Goal: Transaction & Acquisition: Book appointment/travel/reservation

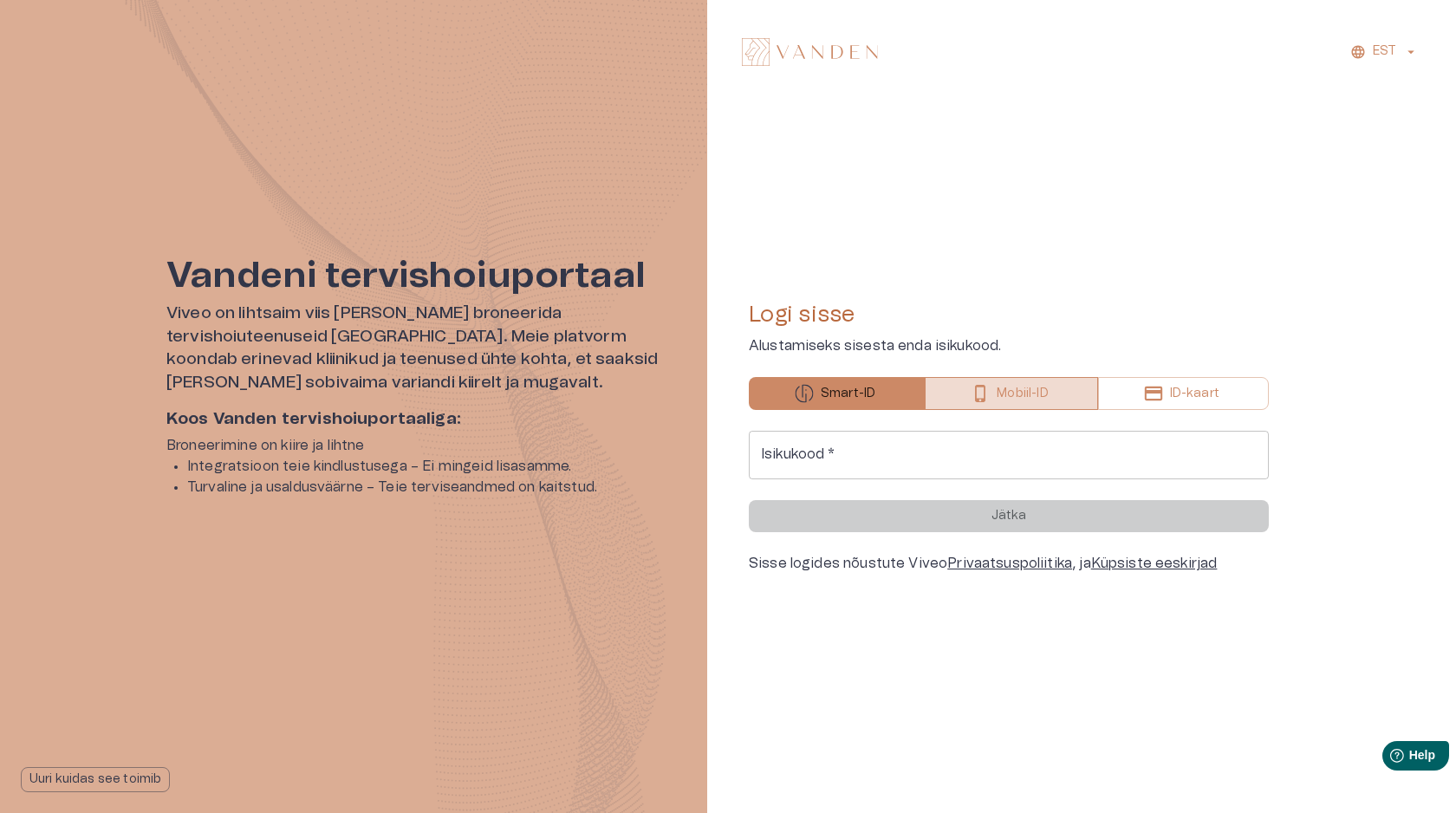
click at [1032, 396] on p "Mobiil-ID" at bounding box center [1022, 394] width 51 height 18
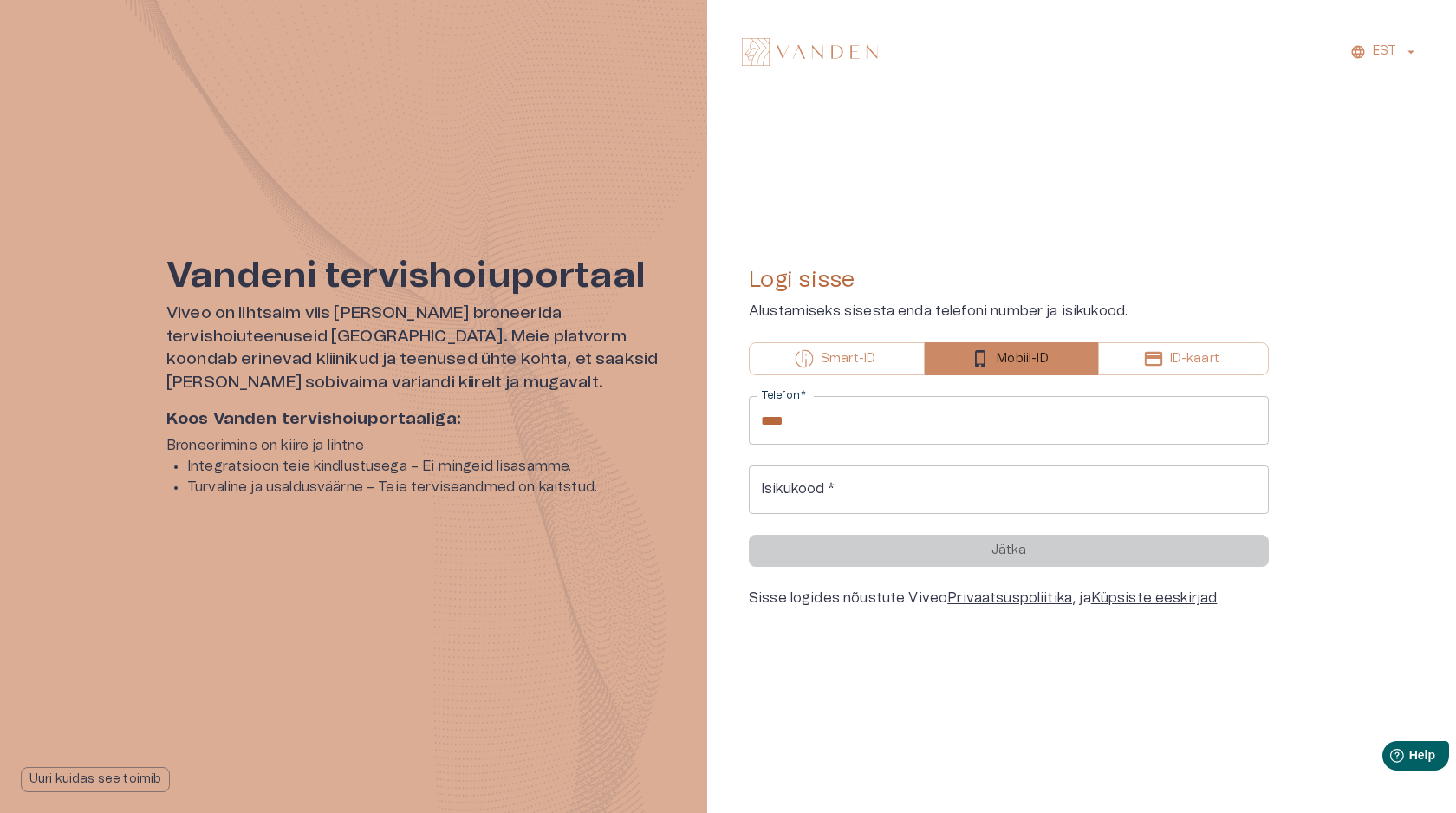
click at [996, 422] on input "****" at bounding box center [1008, 419] width 520 height 48
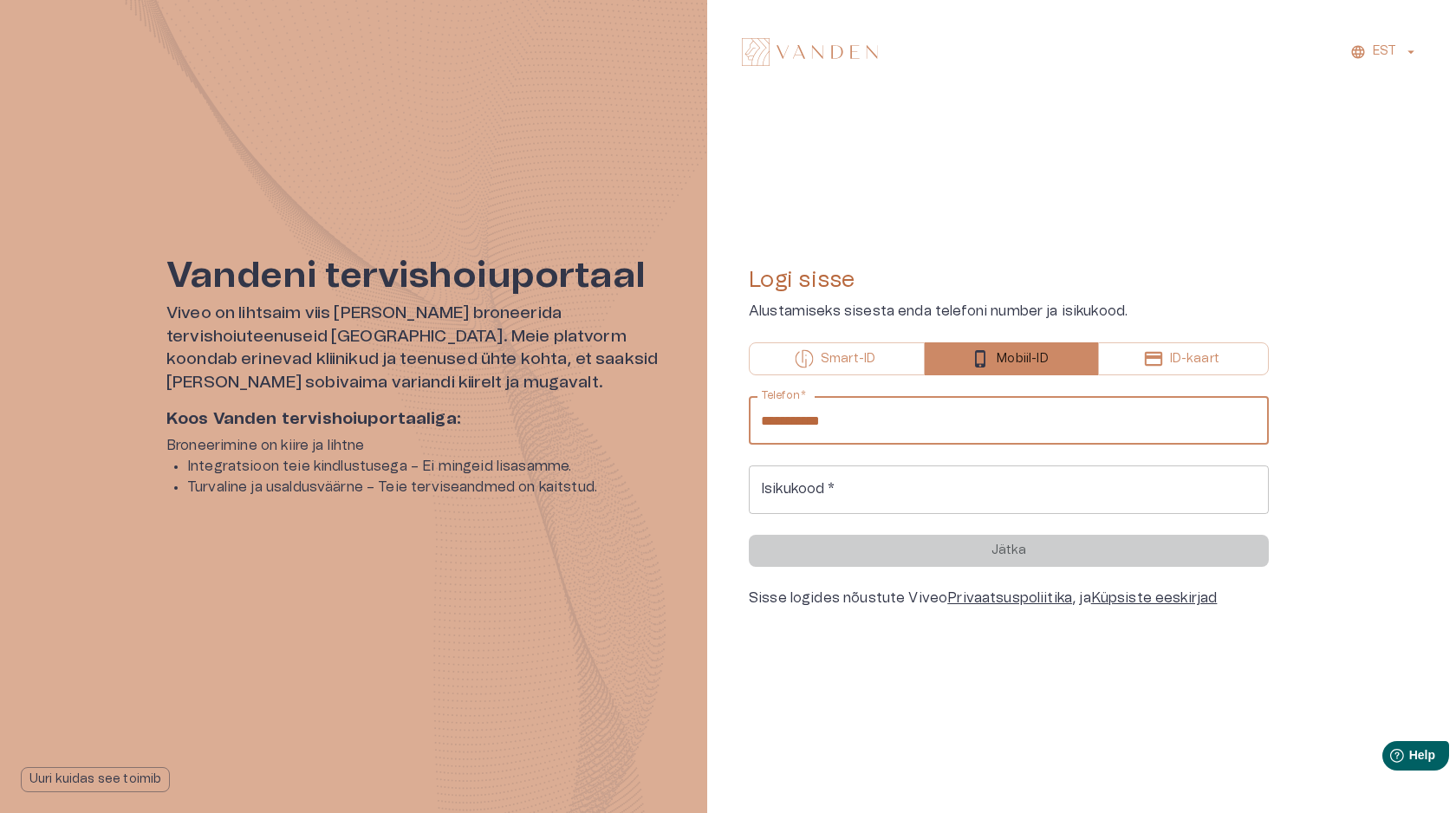
type input "**********"
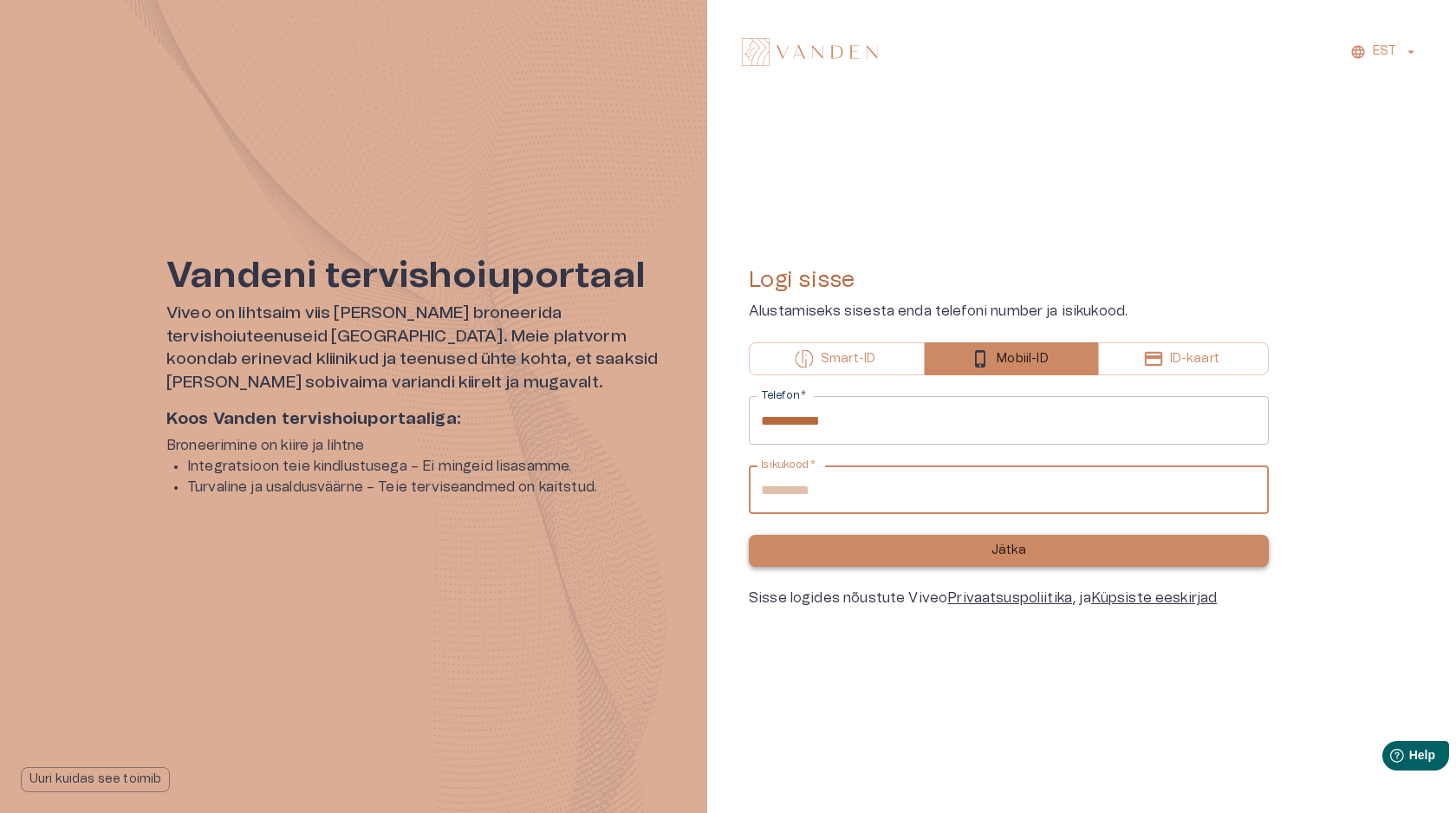
type input "**********"
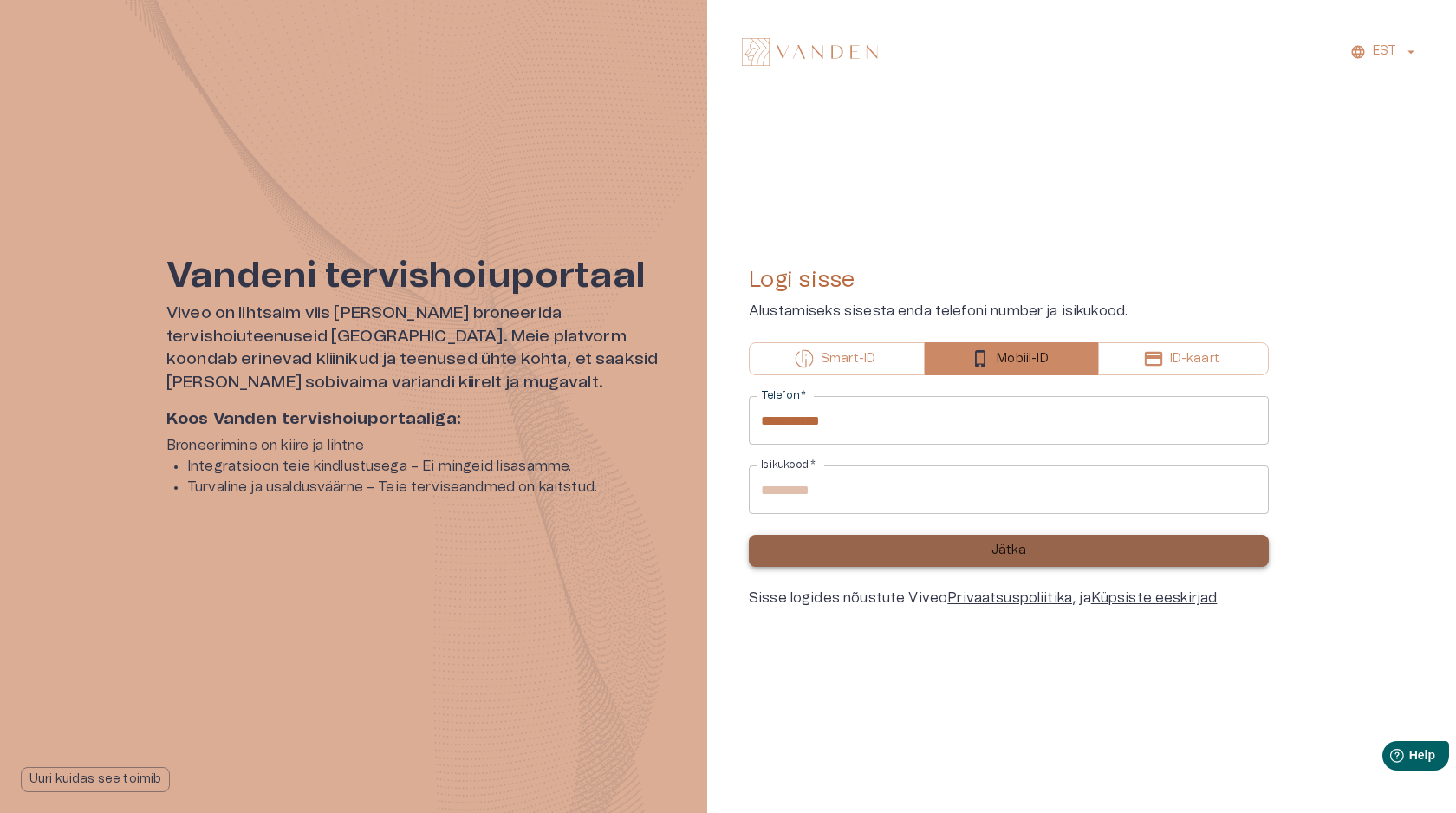
click at [1016, 545] on p "Jätka" at bounding box center [1009, 550] width 36 height 18
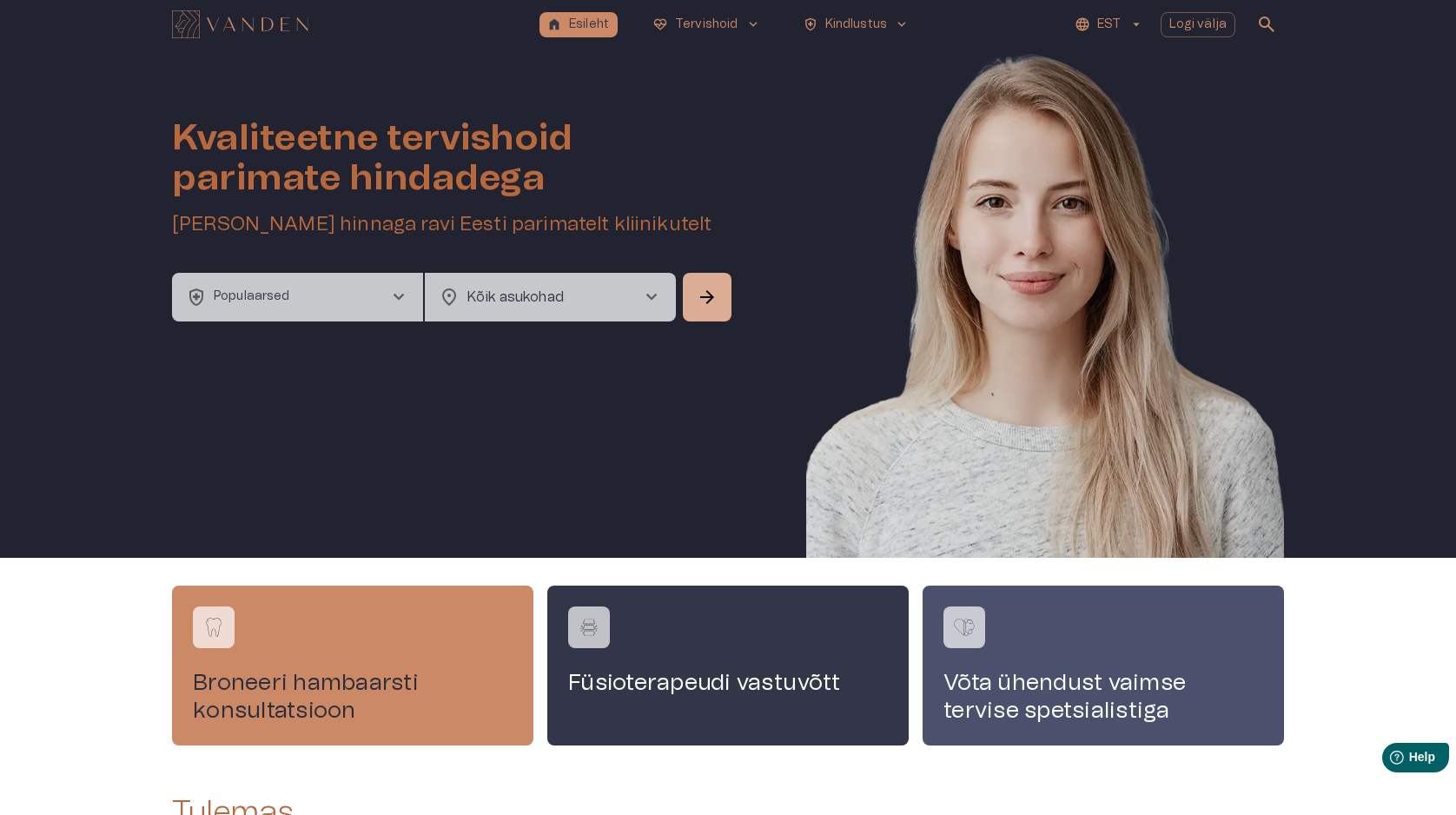
click at [344, 298] on button "health_and_safety Populaarsed chevron_right" at bounding box center [297, 296] width 251 height 48
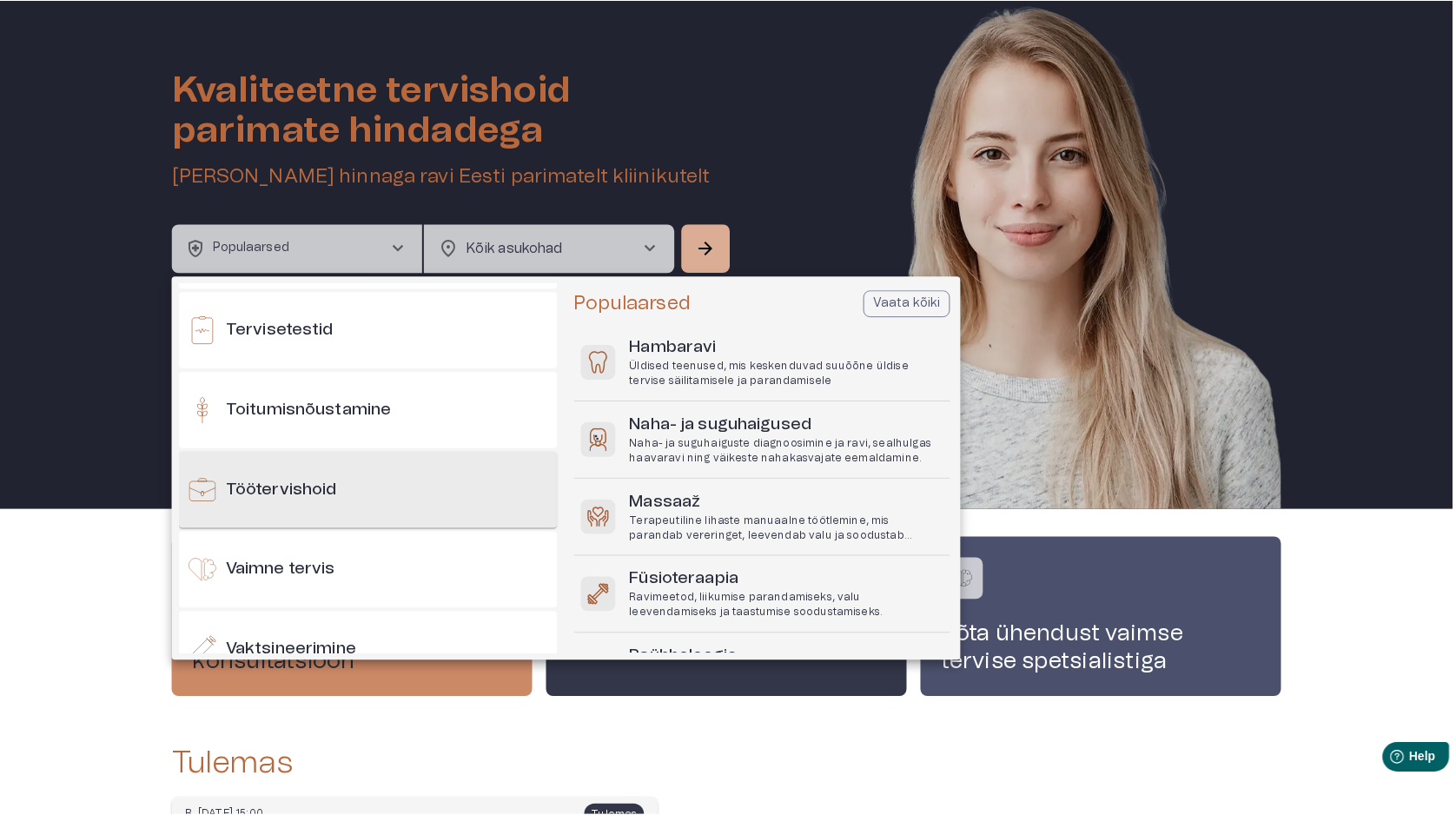
scroll to position [1794, 0]
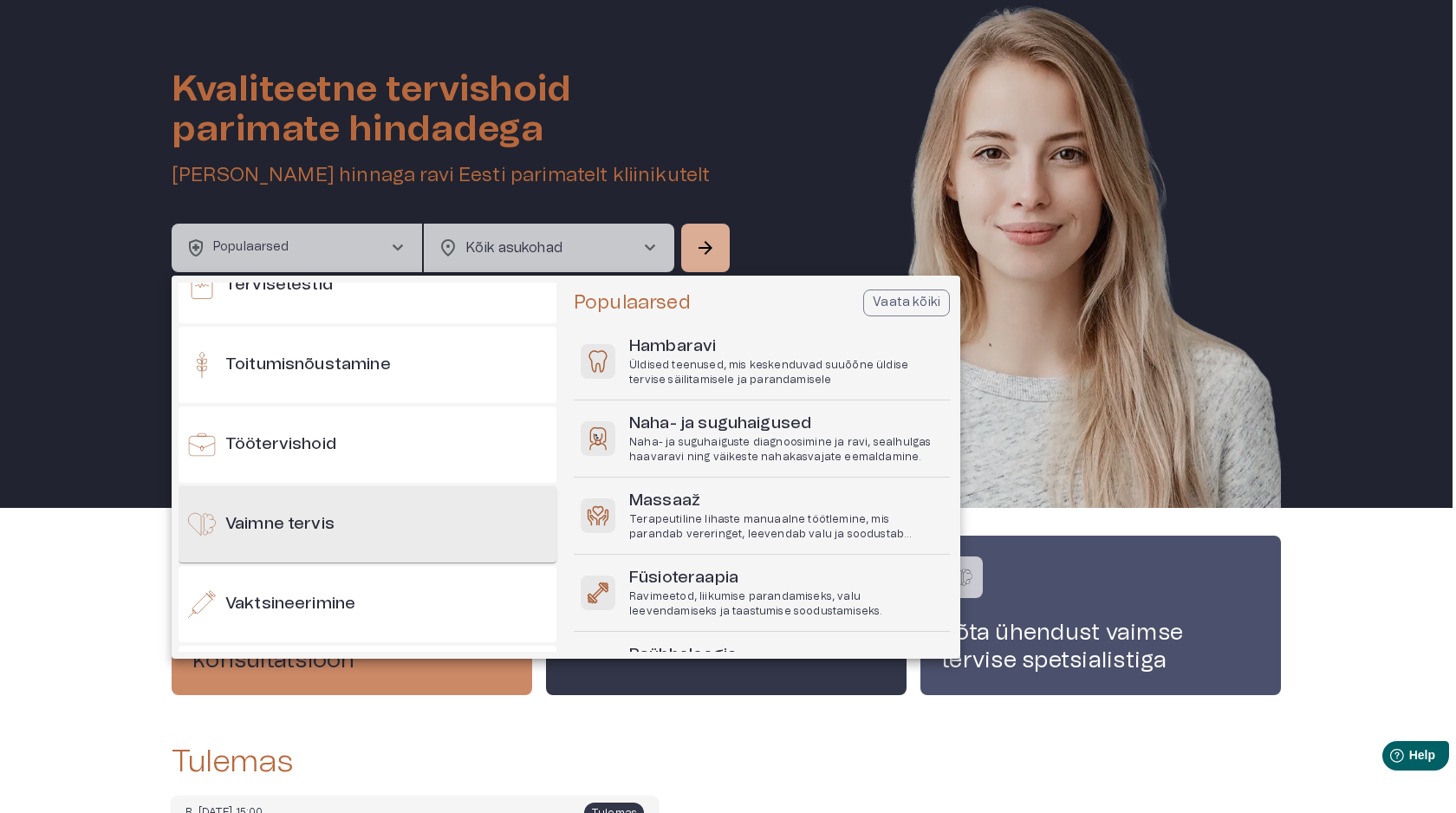
click at [392, 531] on div "Vaimne tervis" at bounding box center [367, 524] width 378 height 76
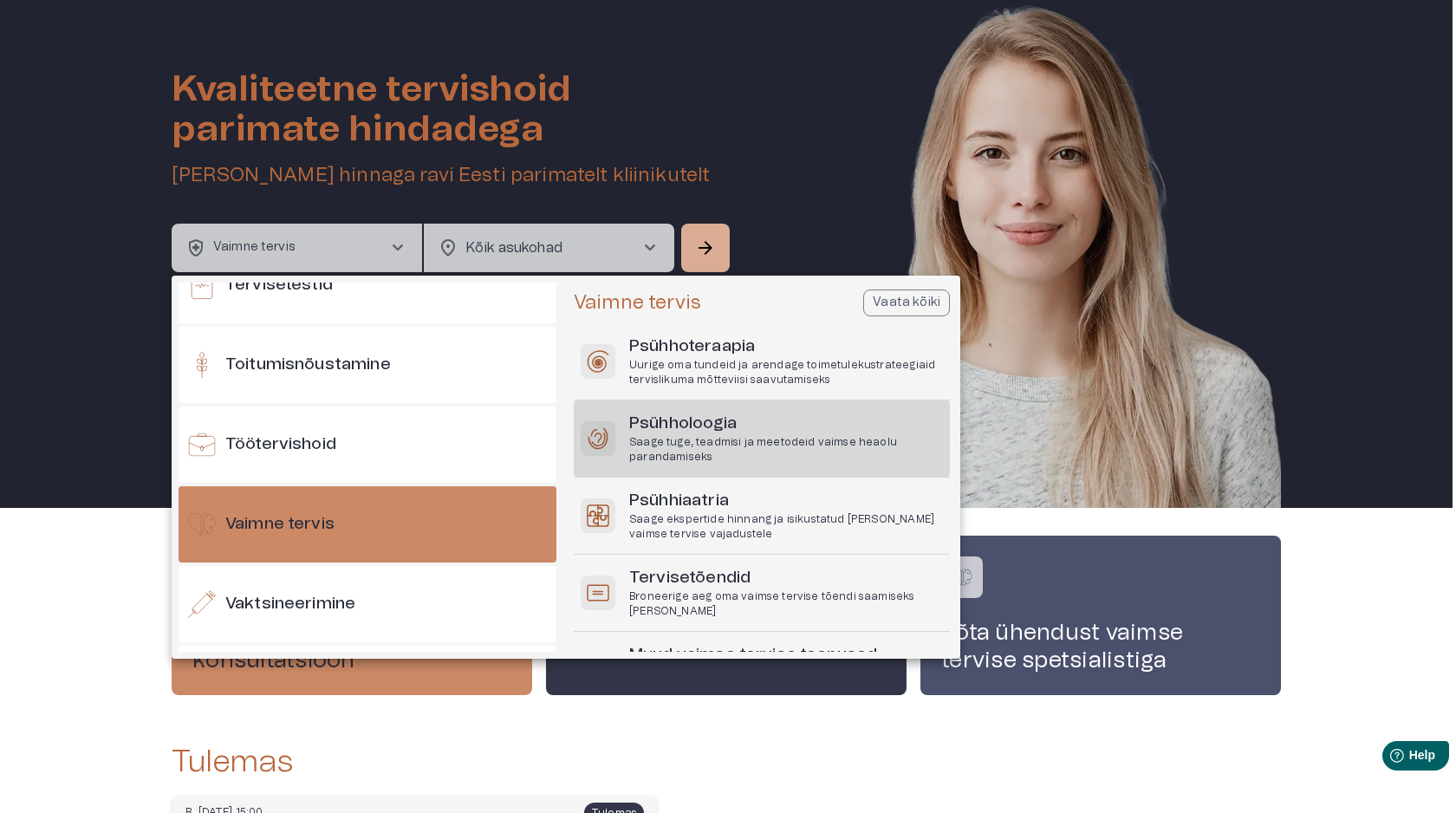
click at [703, 437] on p "Saage tuge, teadmisi ja meetodeid vaimse heaolu parandamiseks" at bounding box center [786, 450] width 314 height 30
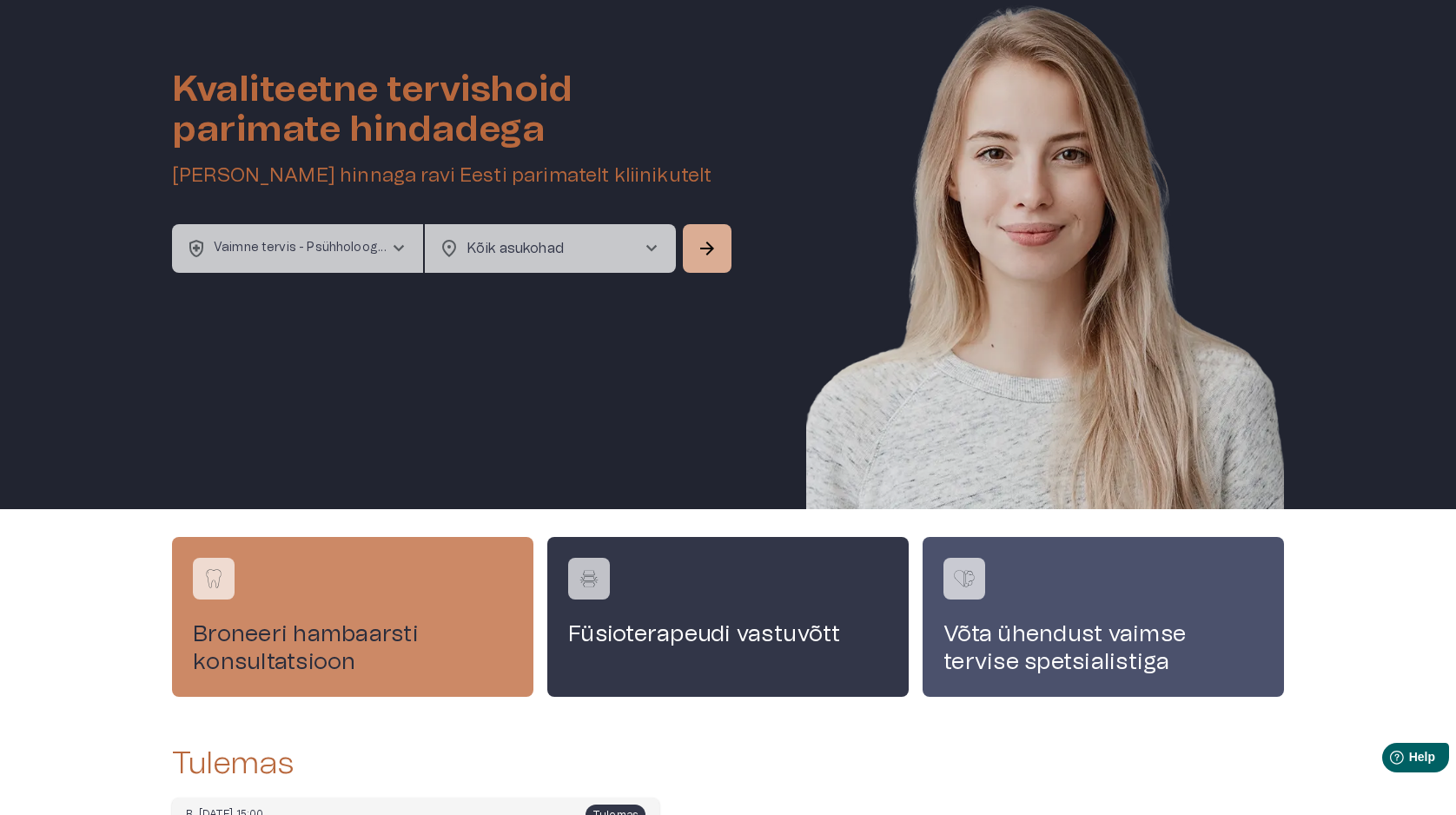
click at [570, 238] on body "home Esileht ecg_heart Tervishoid keyboard_arrow_down health_and_safety Kindlus…" at bounding box center [728, 359] width 1456 height 815
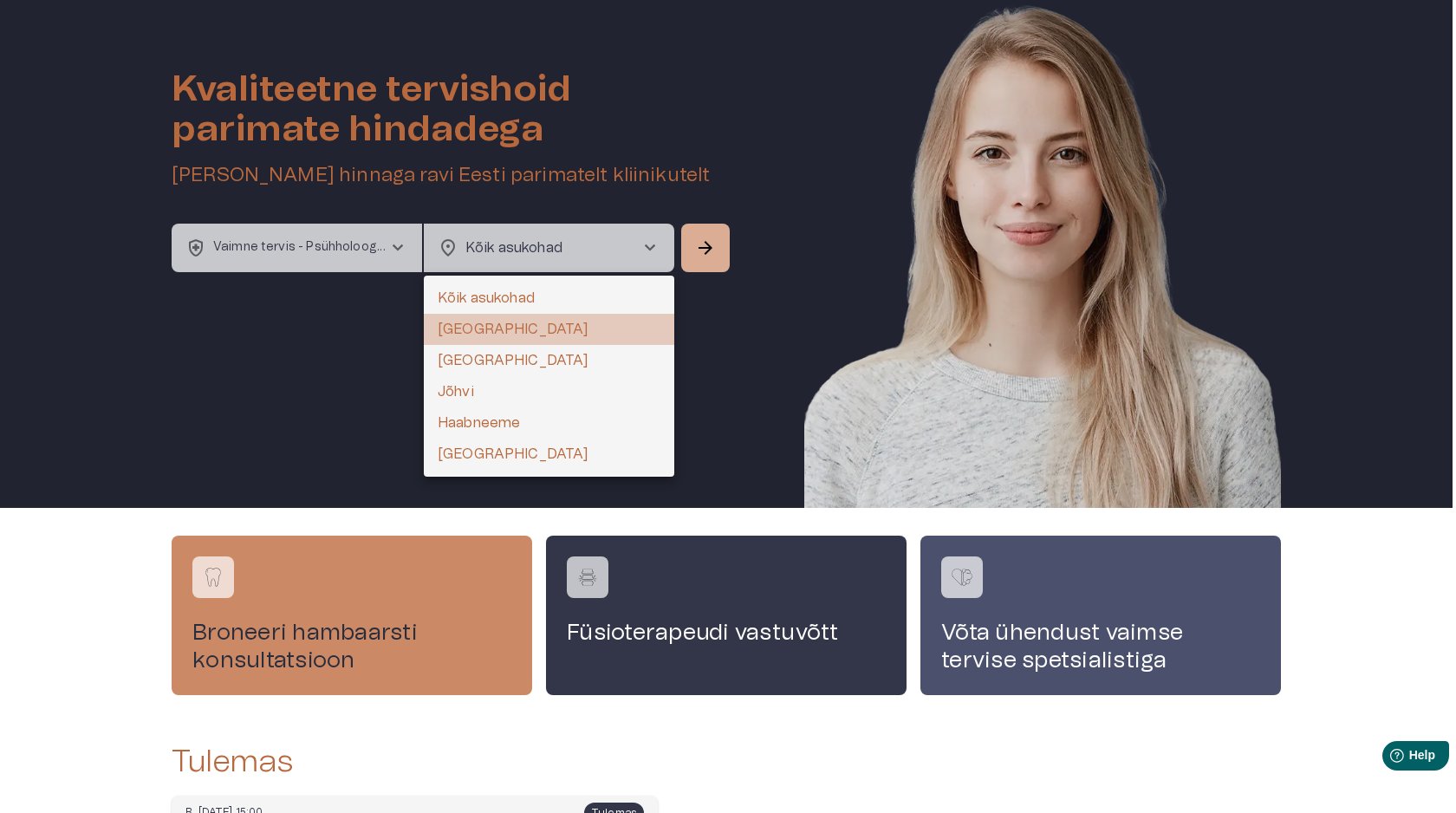
click at [499, 324] on li "[GEOGRAPHIC_DATA]" at bounding box center [548, 330] width 250 height 32
type input "**********"
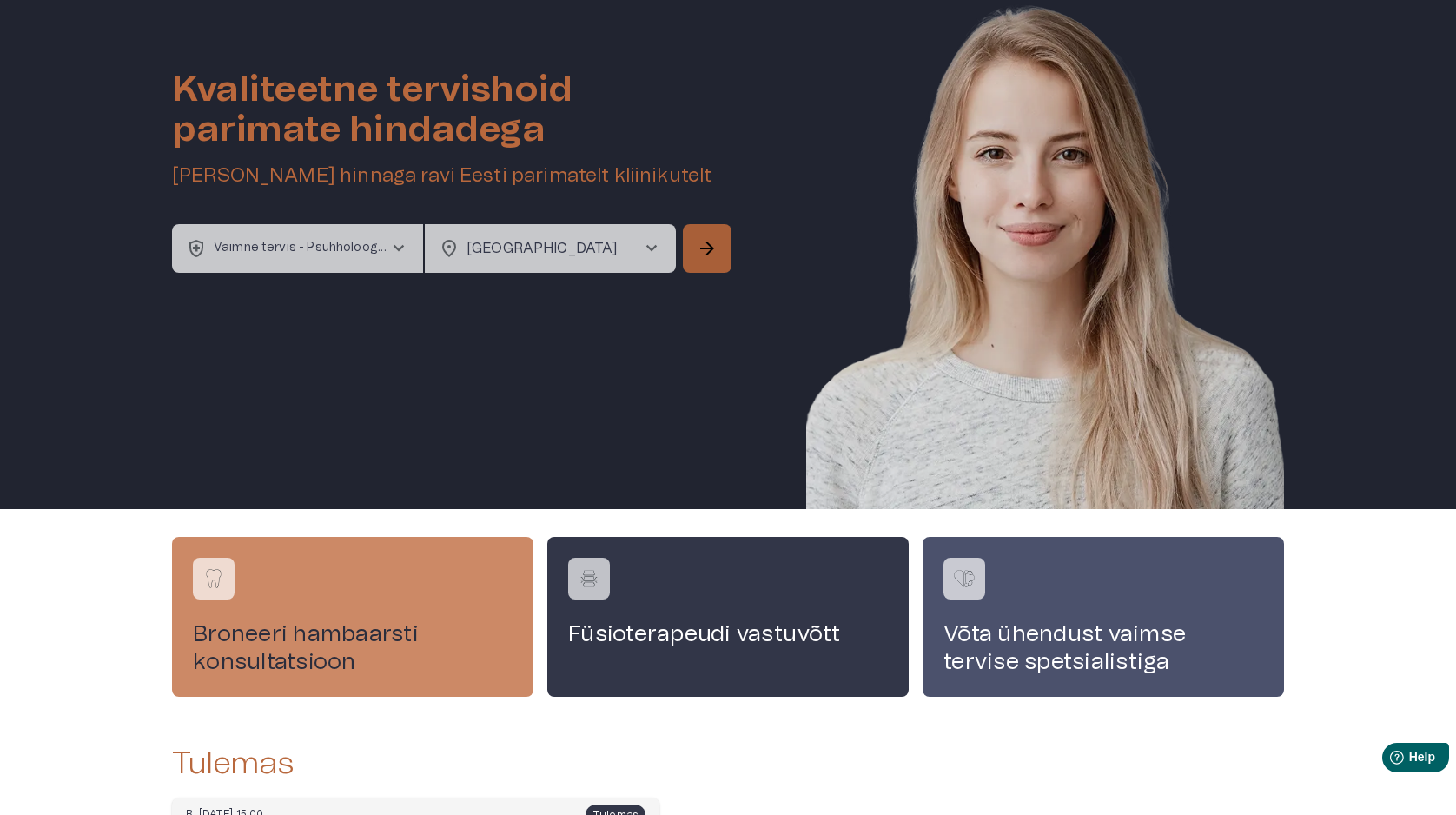
click at [710, 251] on span "arrow_forward" at bounding box center [707, 249] width 21 height 21
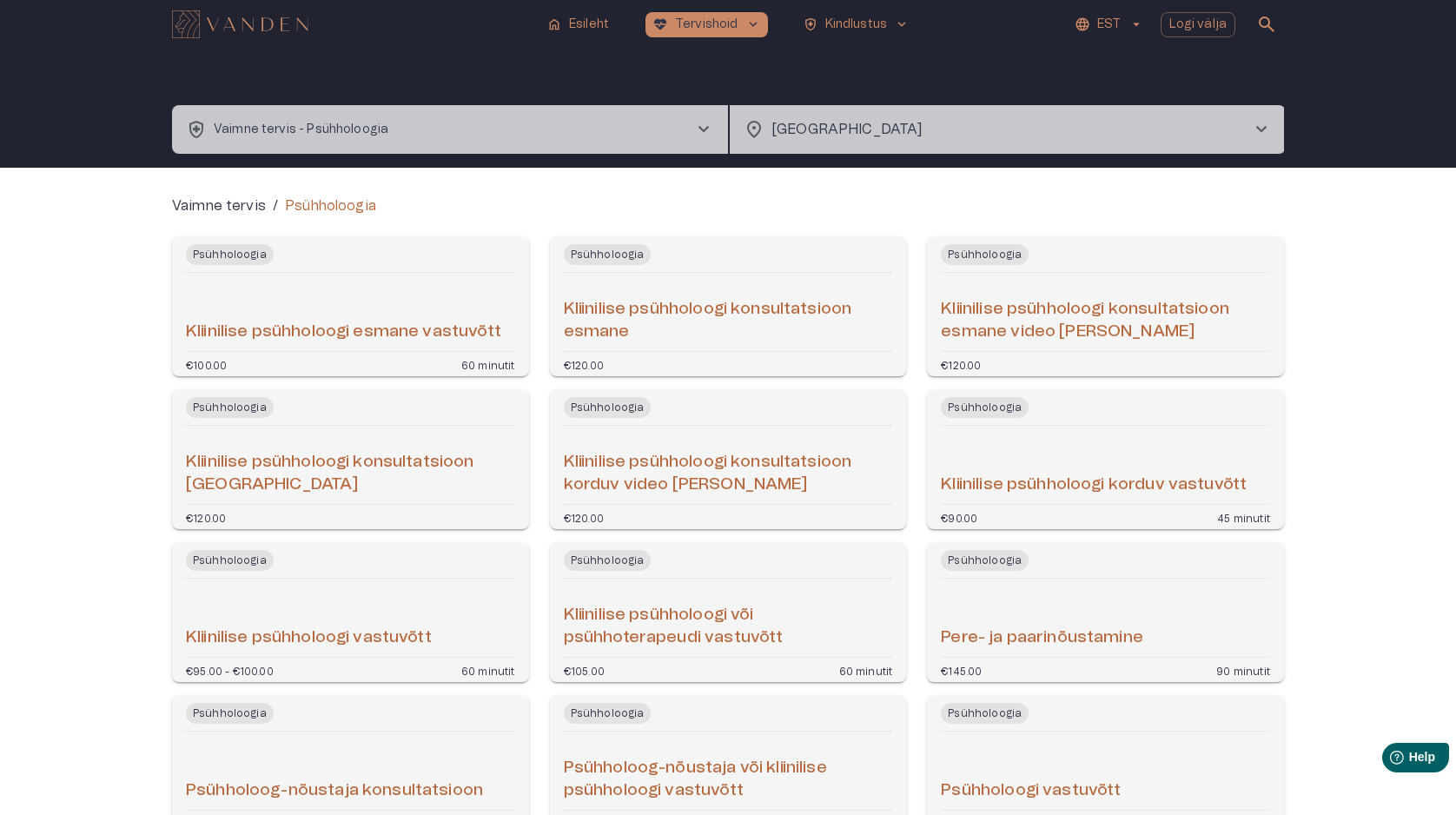
click at [404, 469] on h6 "Kliinilise psühholoogi konsultatsioon [GEOGRAPHIC_DATA]" at bounding box center [350, 474] width 329 height 46
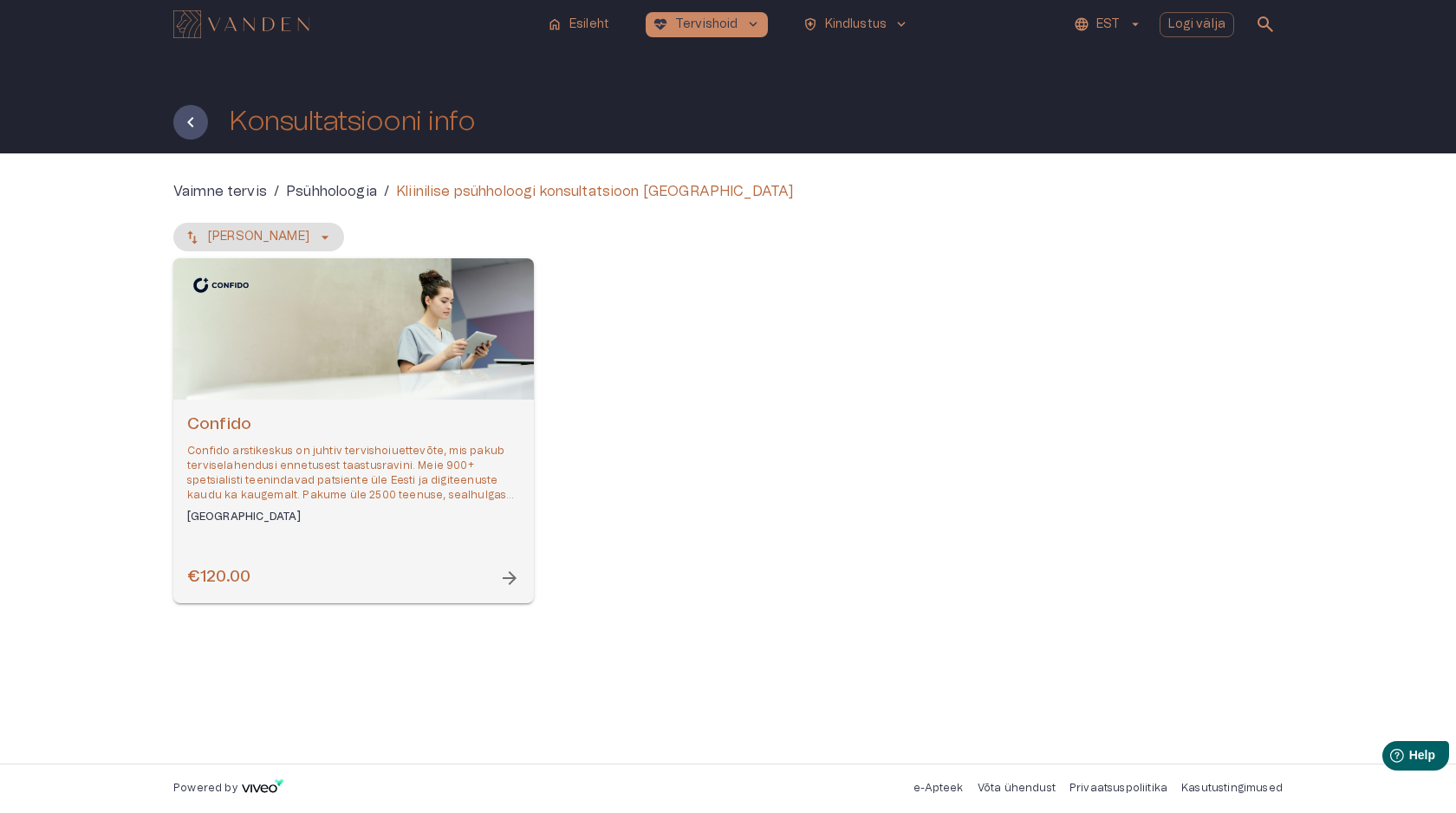
click at [394, 540] on div "Confido Confido arstikeskus on juhtiv tervishoiuettevõte, mis pakub terviselahe…" at bounding box center [353, 501] width 360 height 203
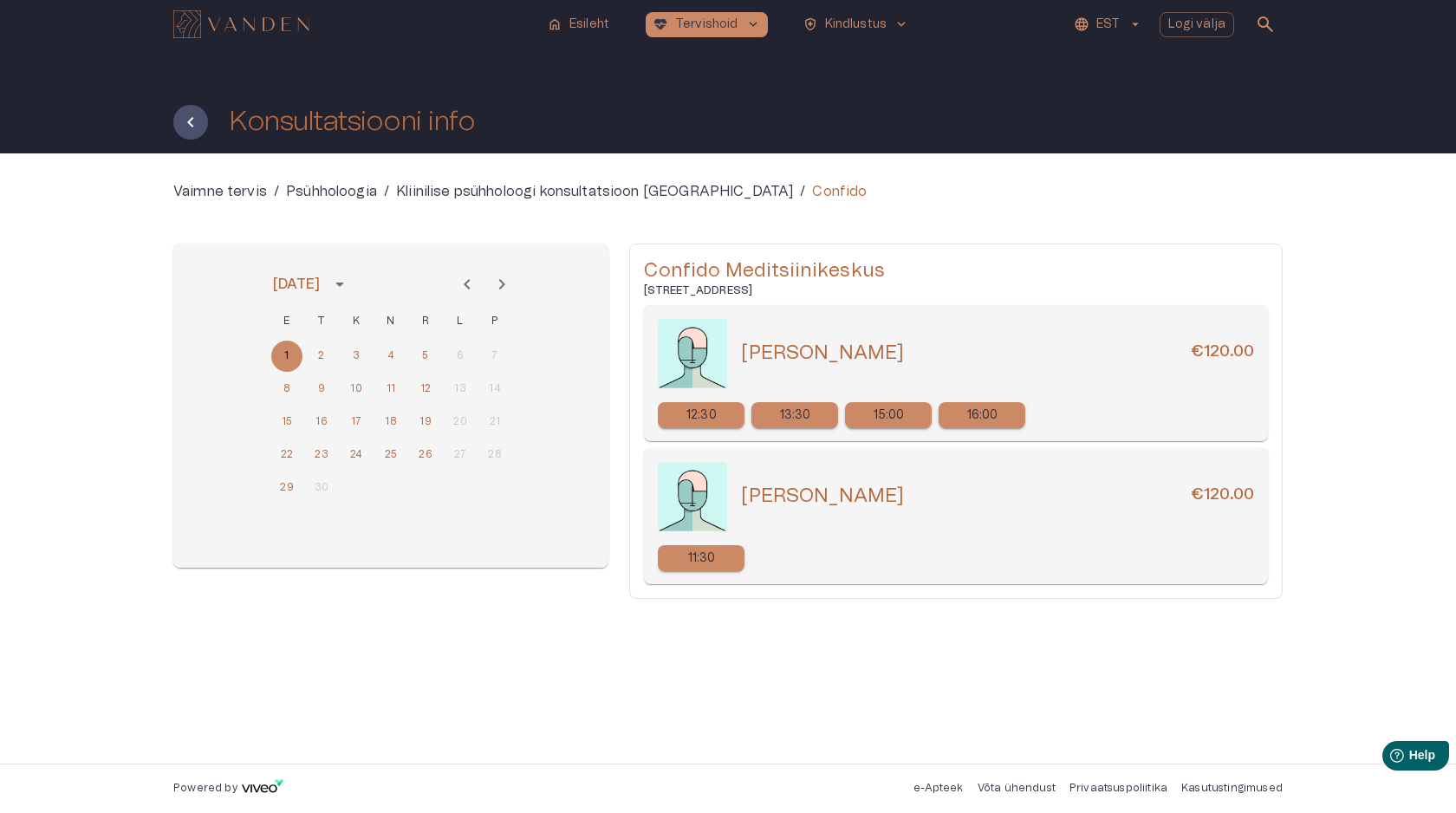
click at [506, 281] on icon "Next month" at bounding box center [502, 284] width 21 height 21
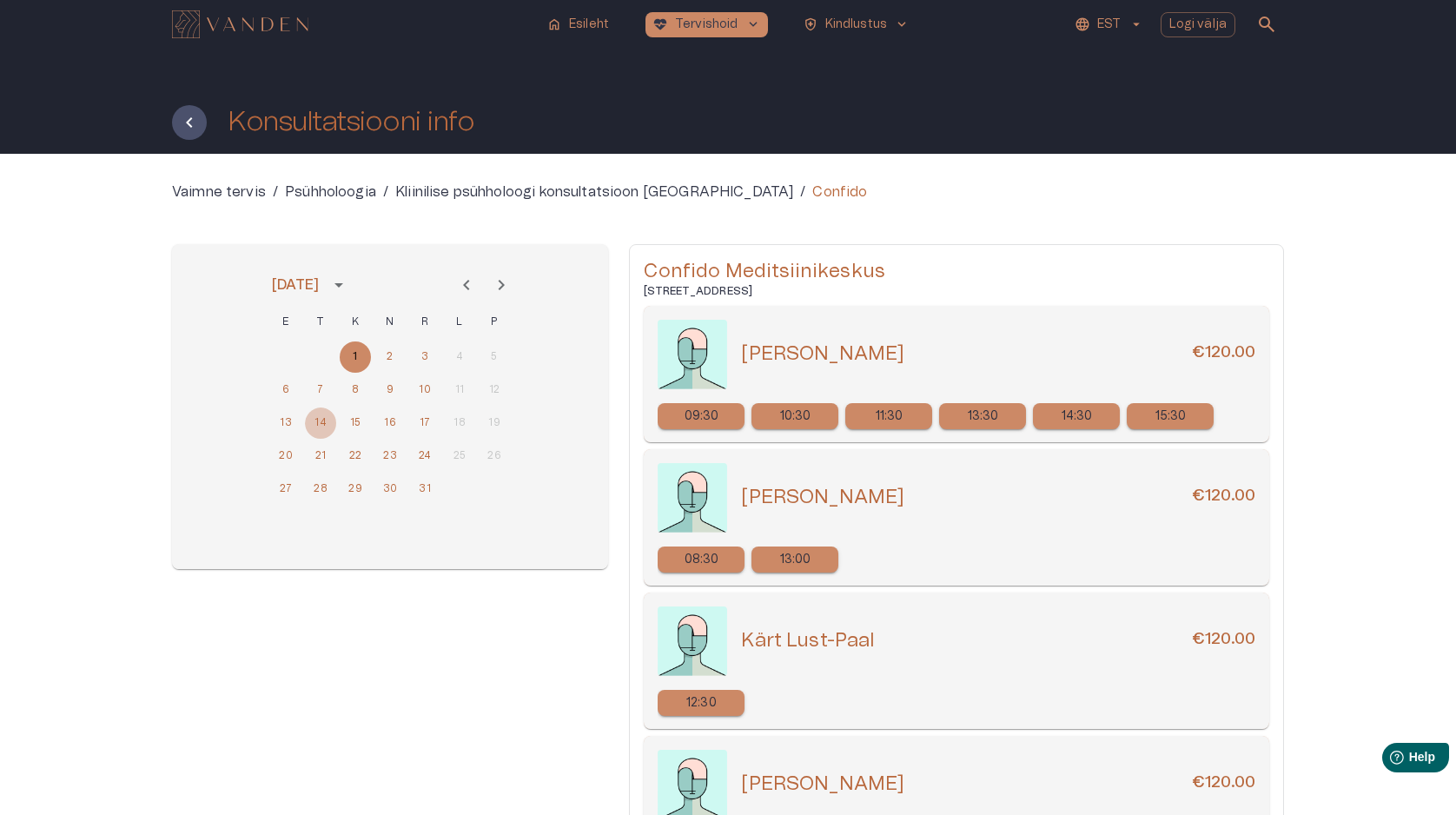
click at [322, 422] on button "14" at bounding box center [321, 423] width 32 height 32
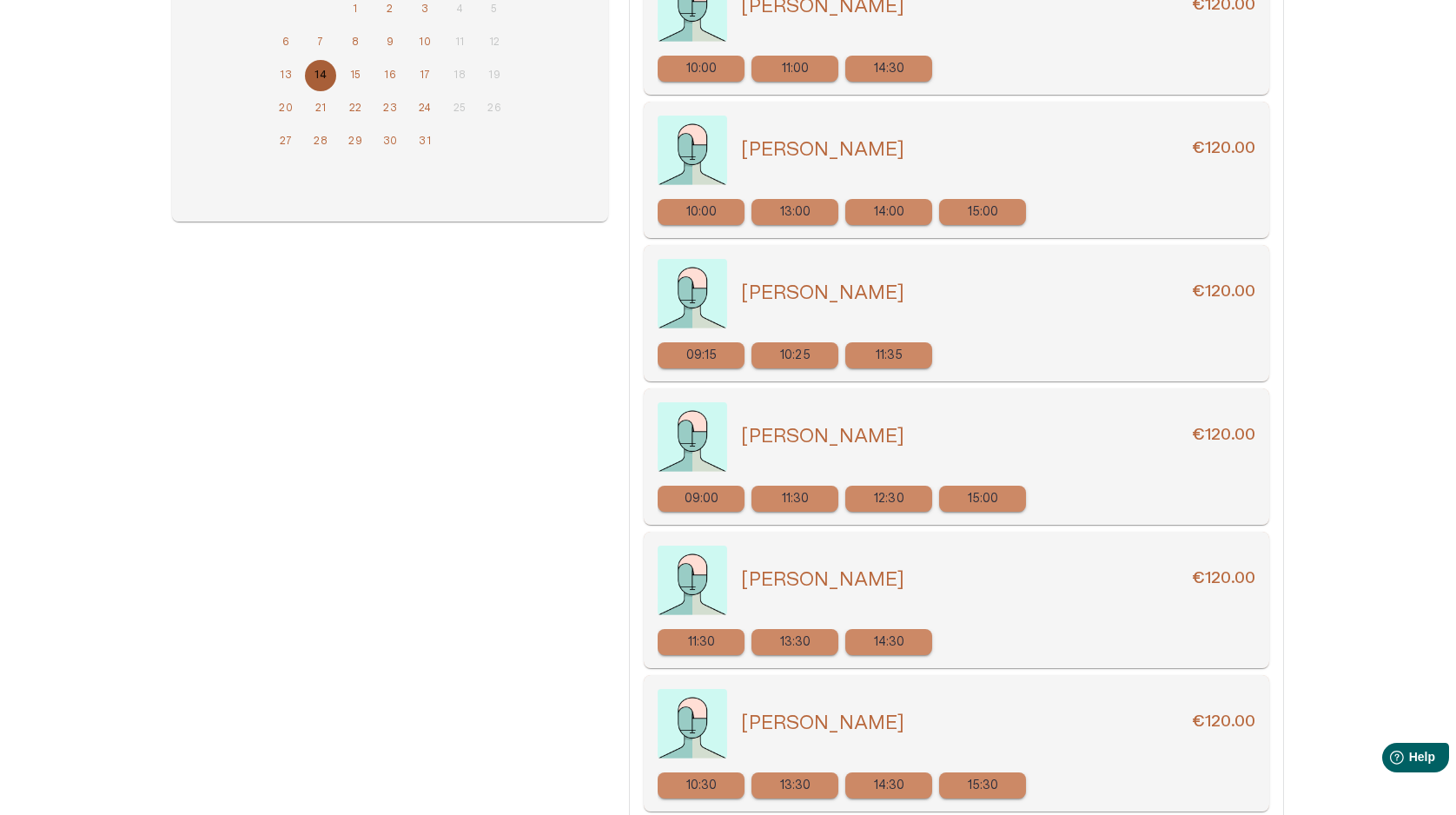
scroll to position [397, 0]
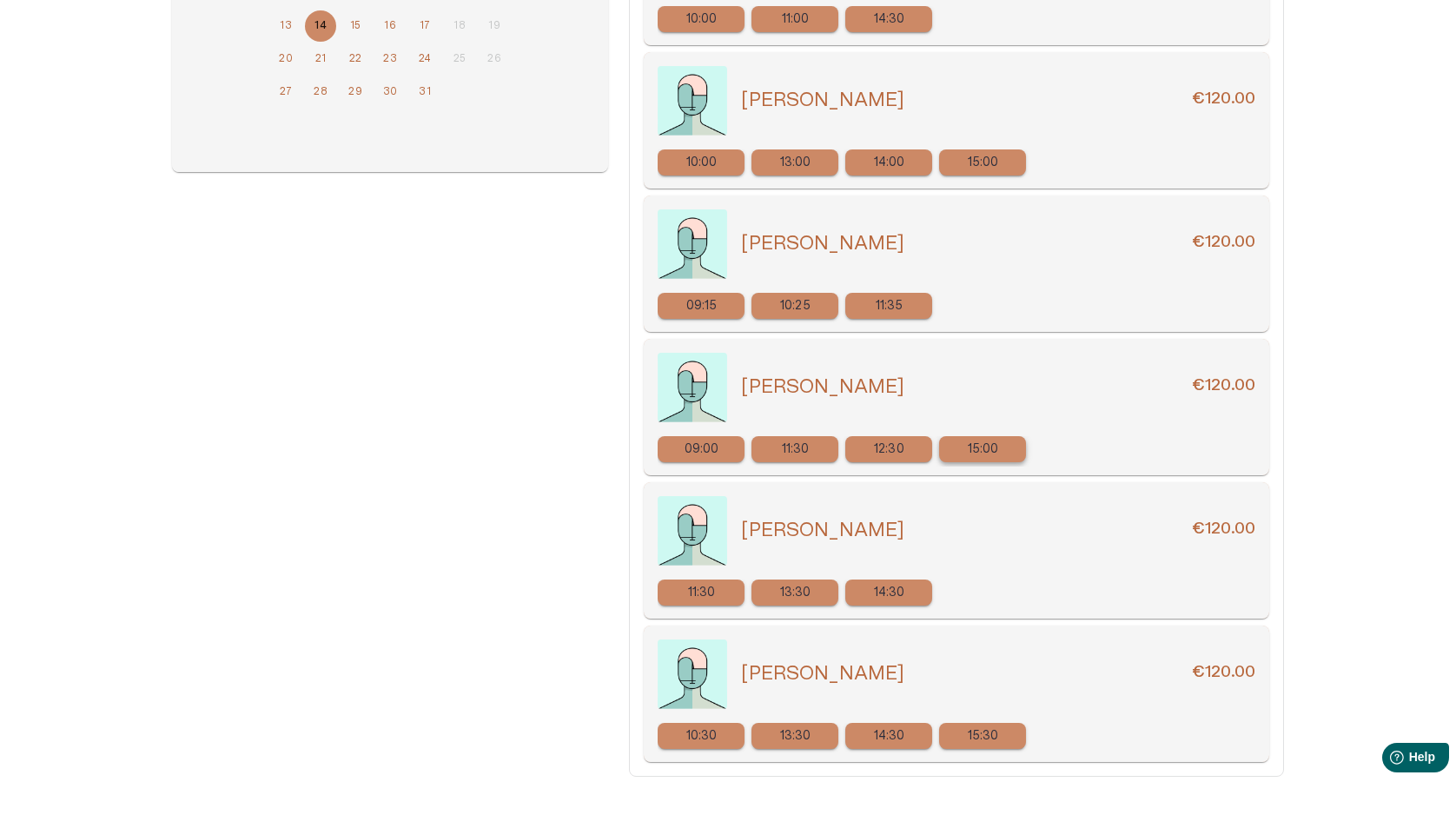
click at [978, 448] on p "15:00" at bounding box center [983, 449] width 32 height 18
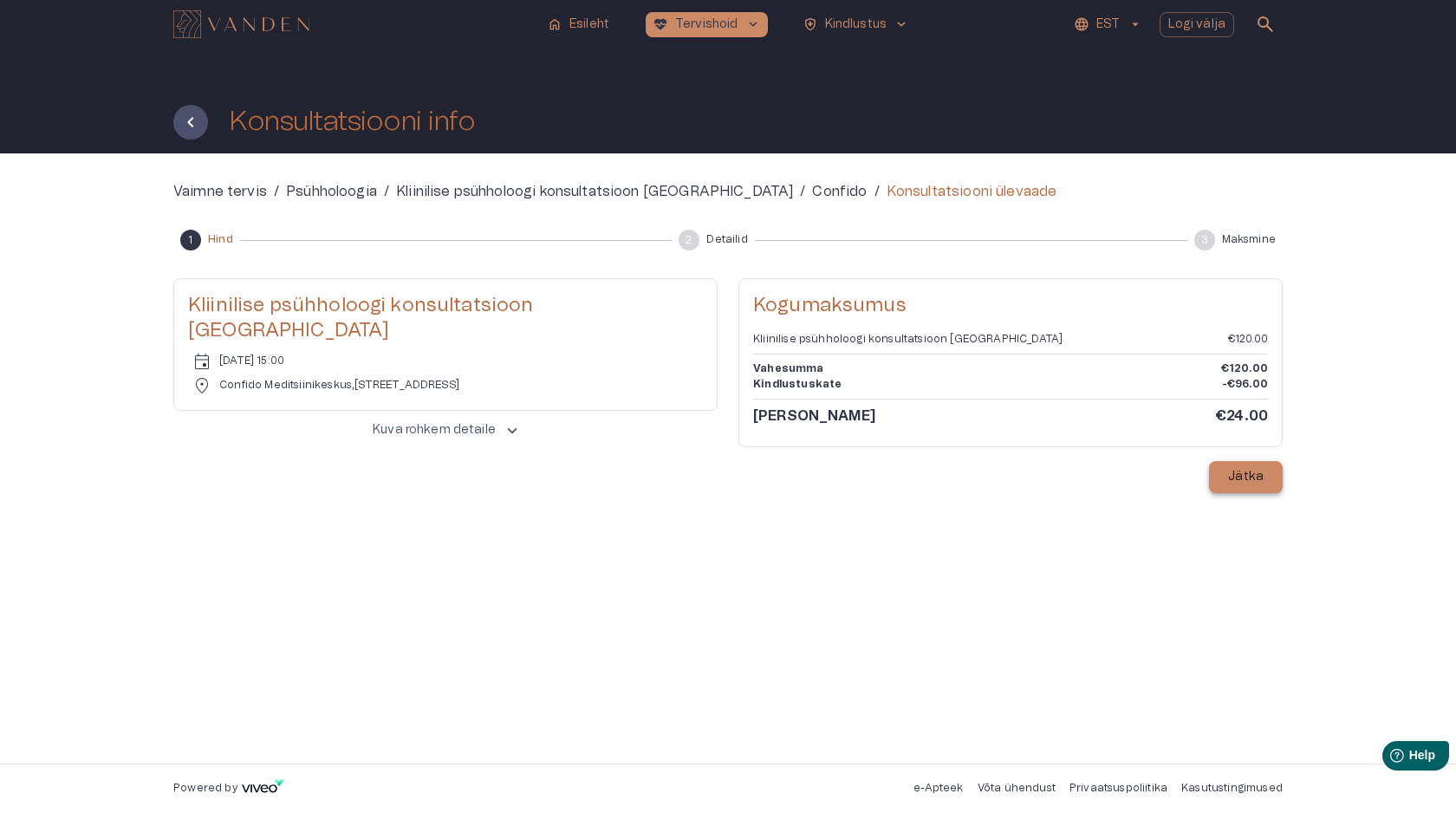
click at [1250, 475] on p "Jätka" at bounding box center [1245, 476] width 36 height 18
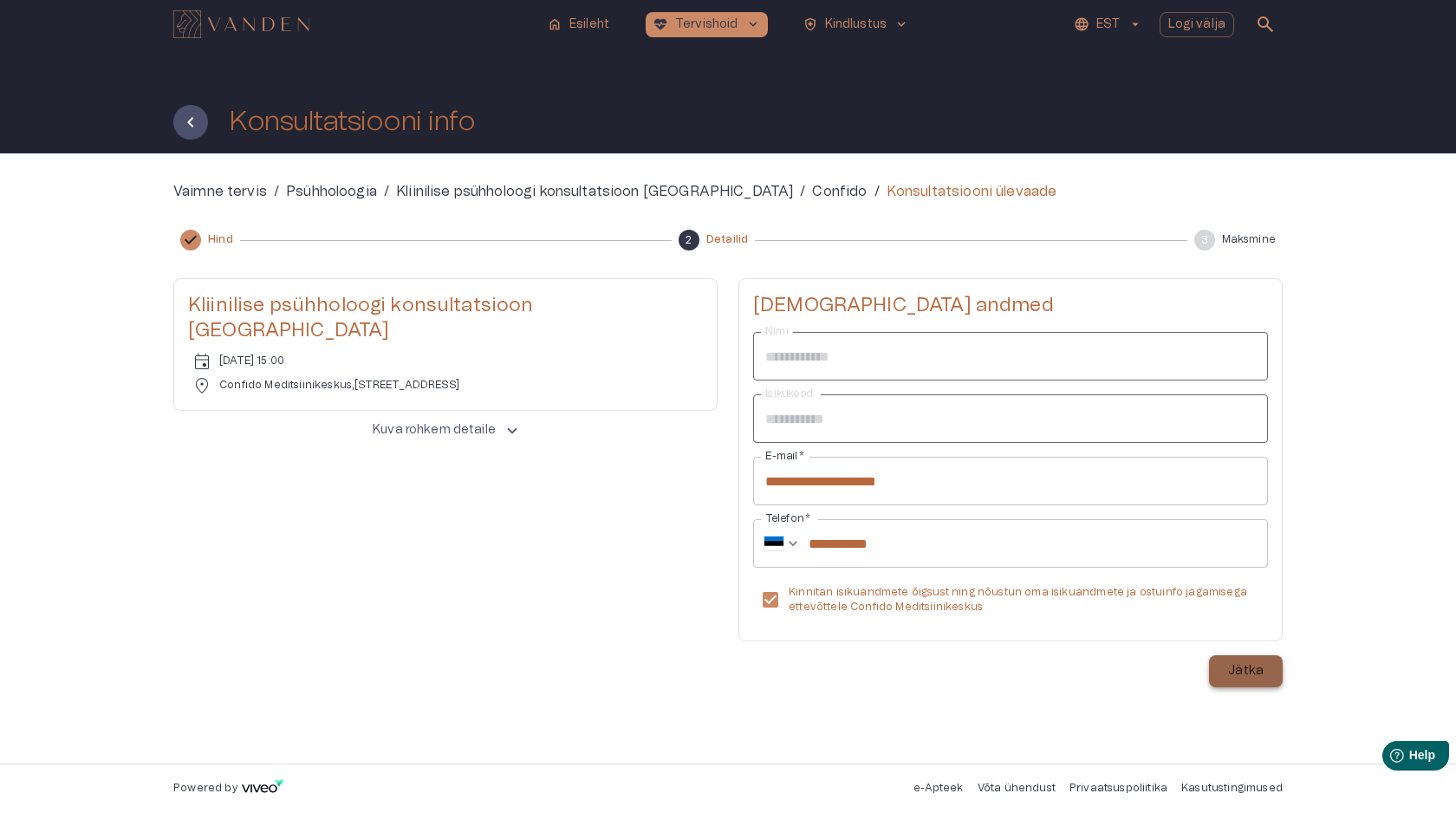
click at [1245, 678] on p "Jätka" at bounding box center [1245, 671] width 36 height 18
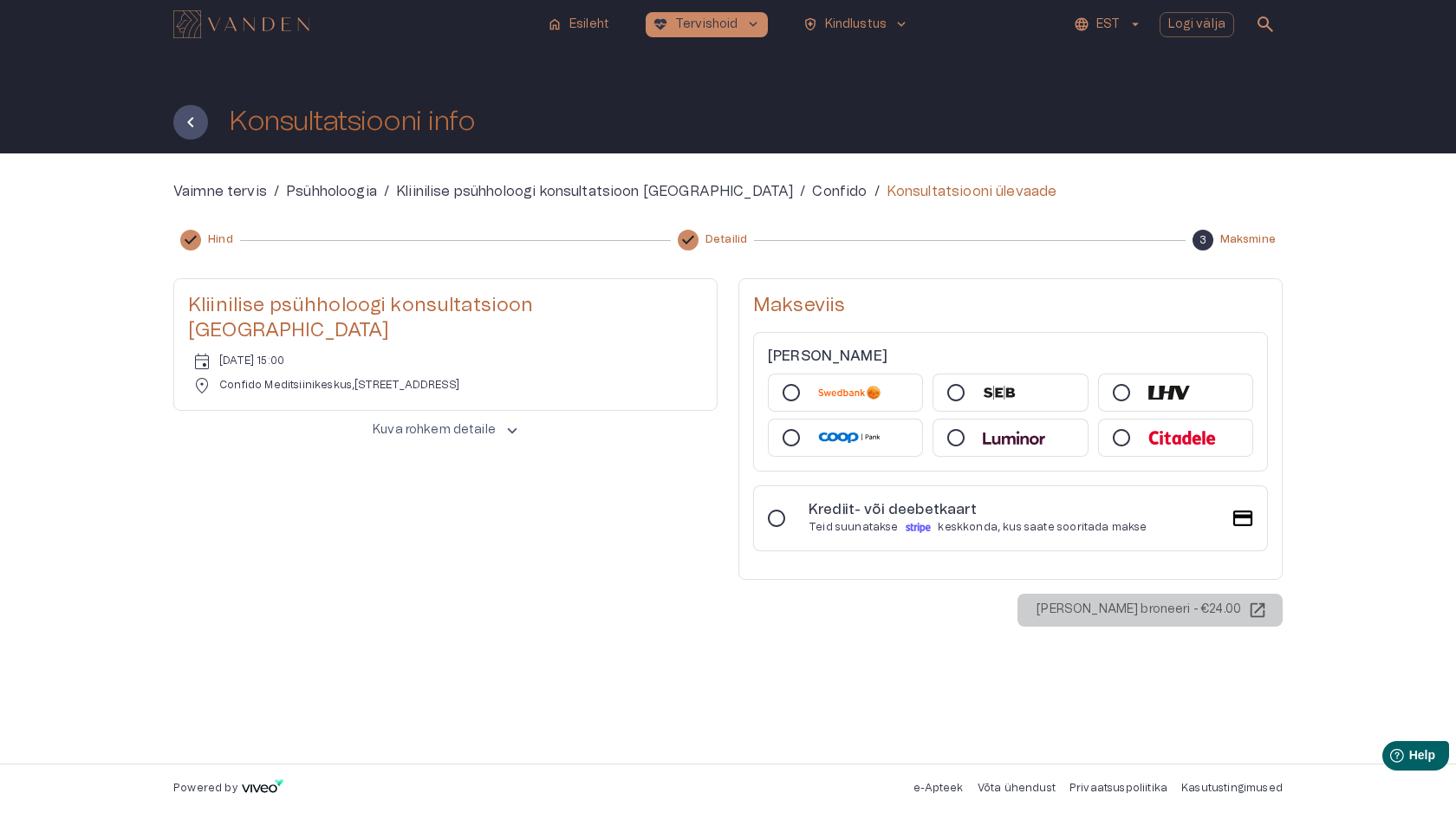
click at [874, 396] on img at bounding box center [849, 393] width 62 height 14
click at [1126, 617] on p "[PERSON_NAME] broneeri - €24.00" at bounding box center [1138, 610] width 204 height 18
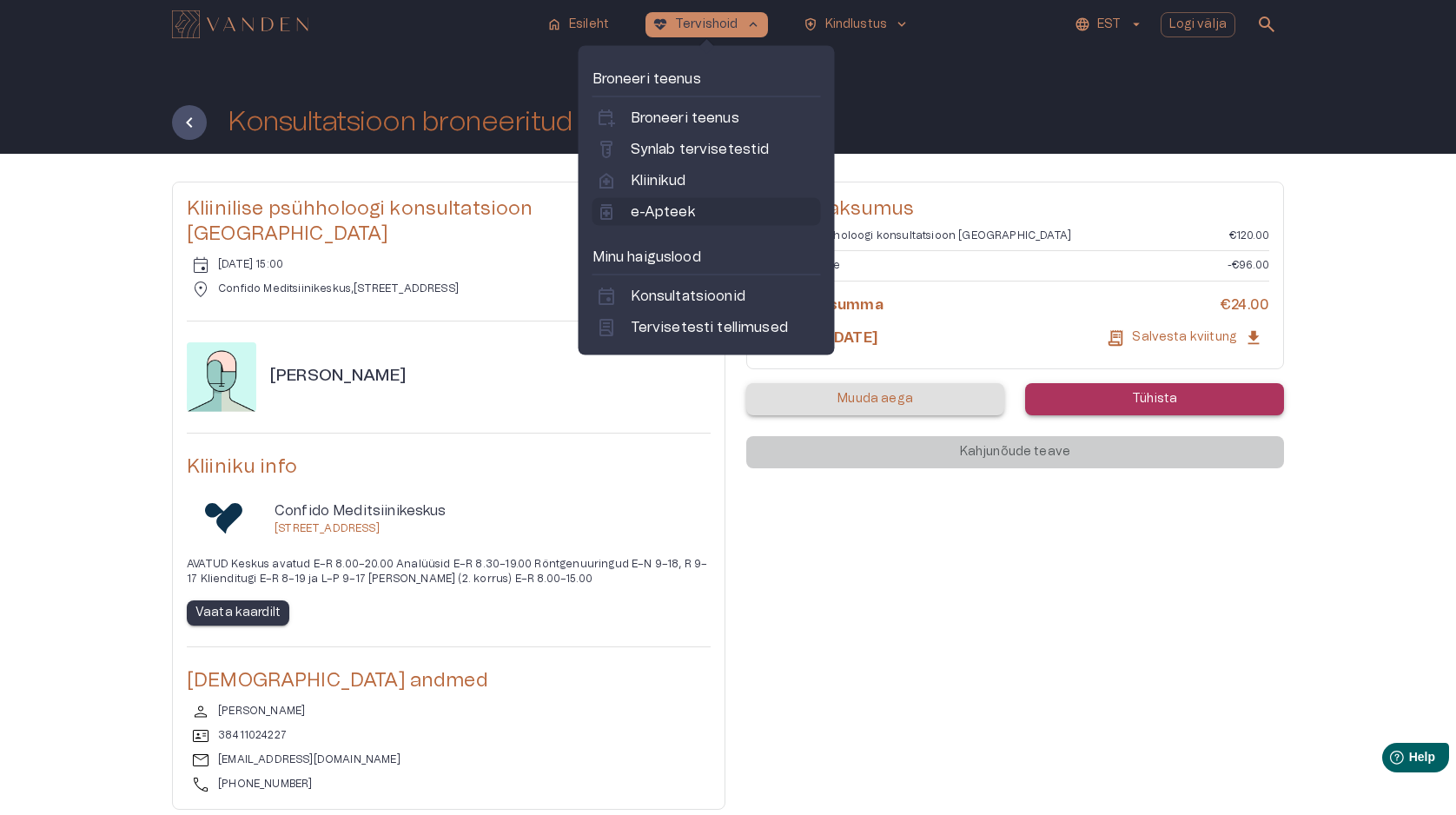
click at [676, 209] on p "e-Apteek" at bounding box center [662, 212] width 64 height 21
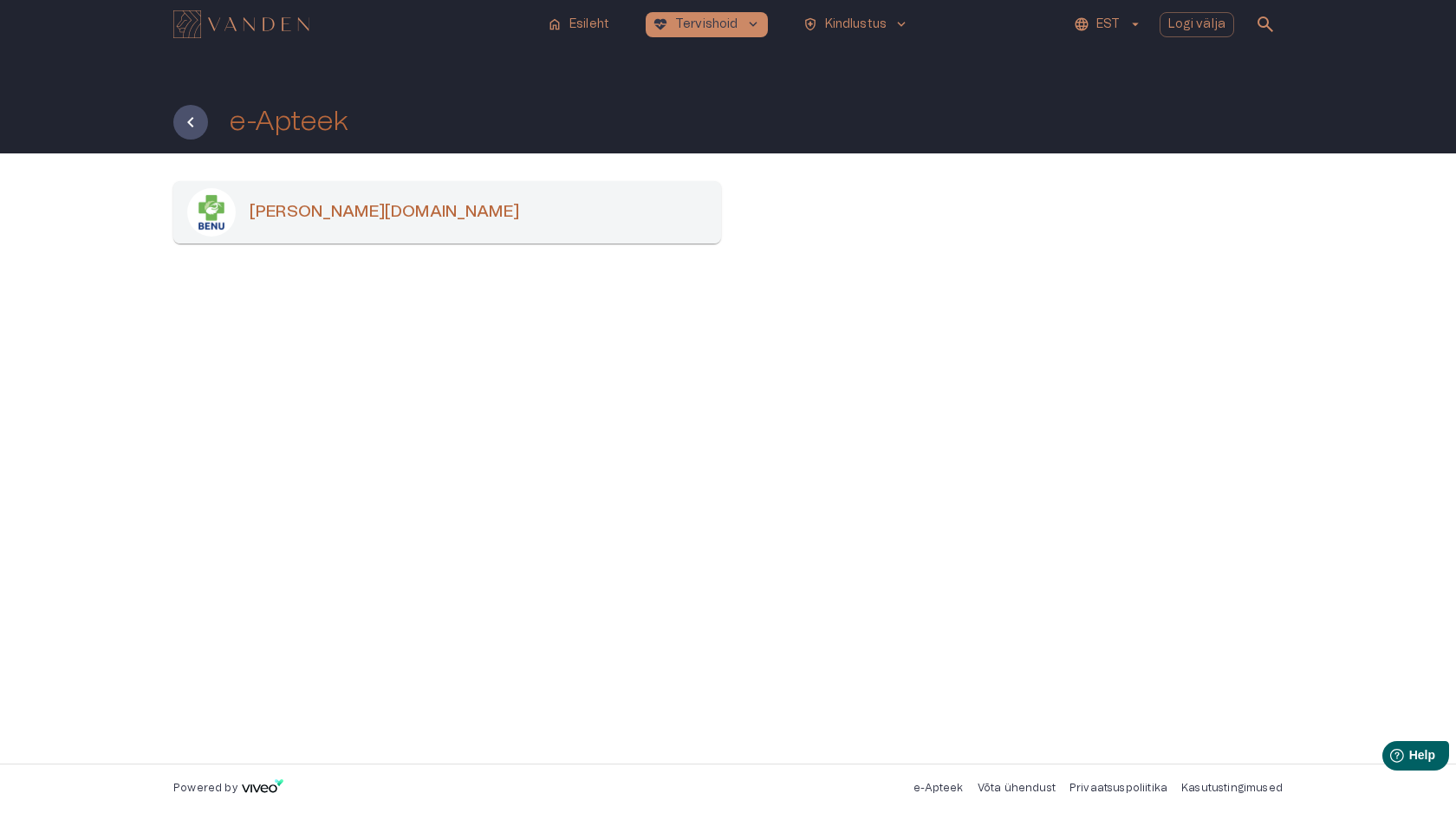
click at [96, 213] on div "Benu.ee" at bounding box center [728, 458] width 1456 height 610
